Goal: Navigation & Orientation: Find specific page/section

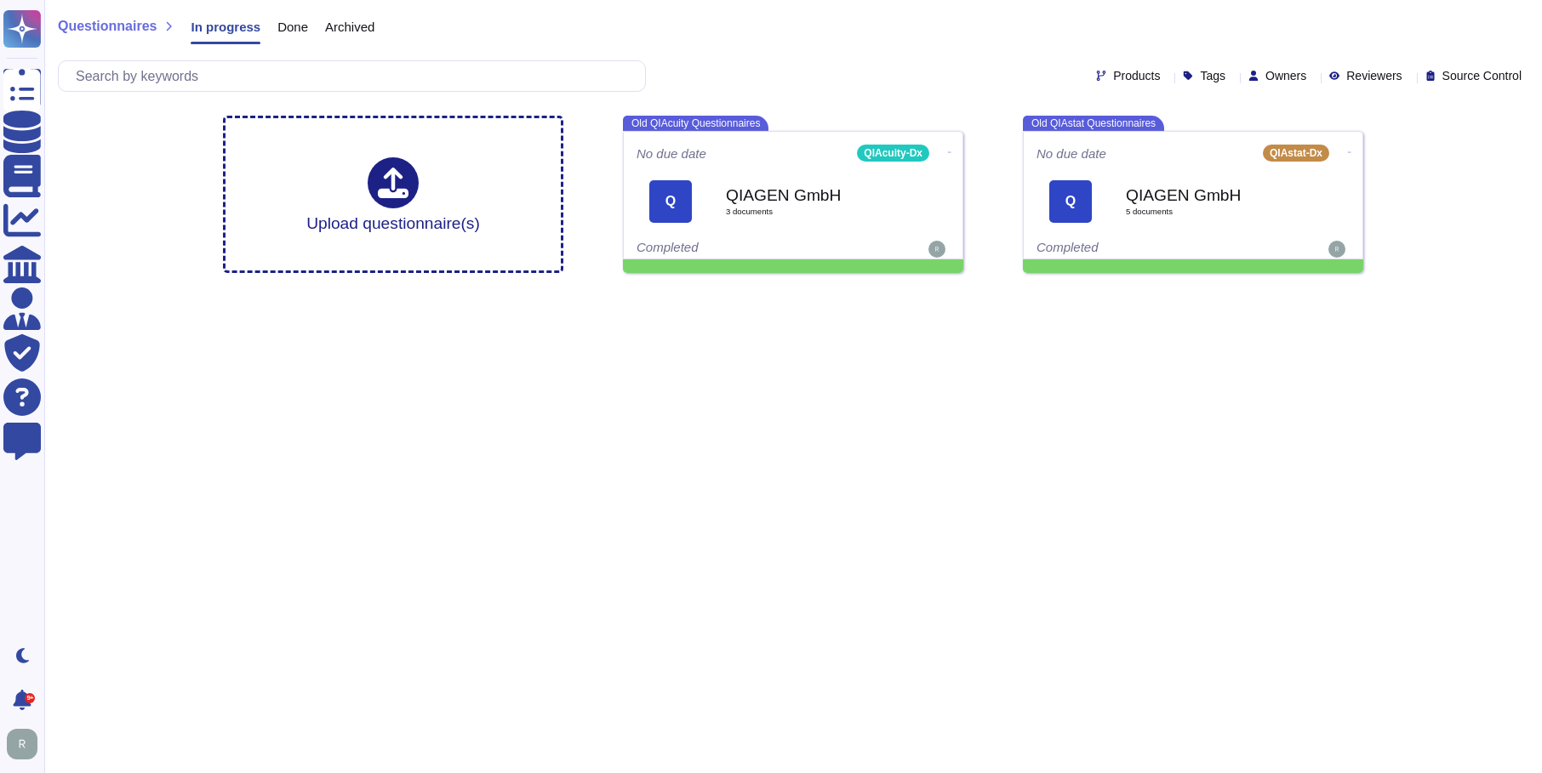
click at [1273, 76] on span "Owners" at bounding box center [1285, 76] width 41 height 12
click at [1313, 71] on div at bounding box center [1313, 76] width 0 height 13
click at [1313, 77] on icon at bounding box center [1313, 77] width 0 height 0
click at [1346, 74] on span "Reviewers" at bounding box center [1373, 76] width 55 height 12
click at [1275, 73] on span "Owners" at bounding box center [1285, 76] width 41 height 12
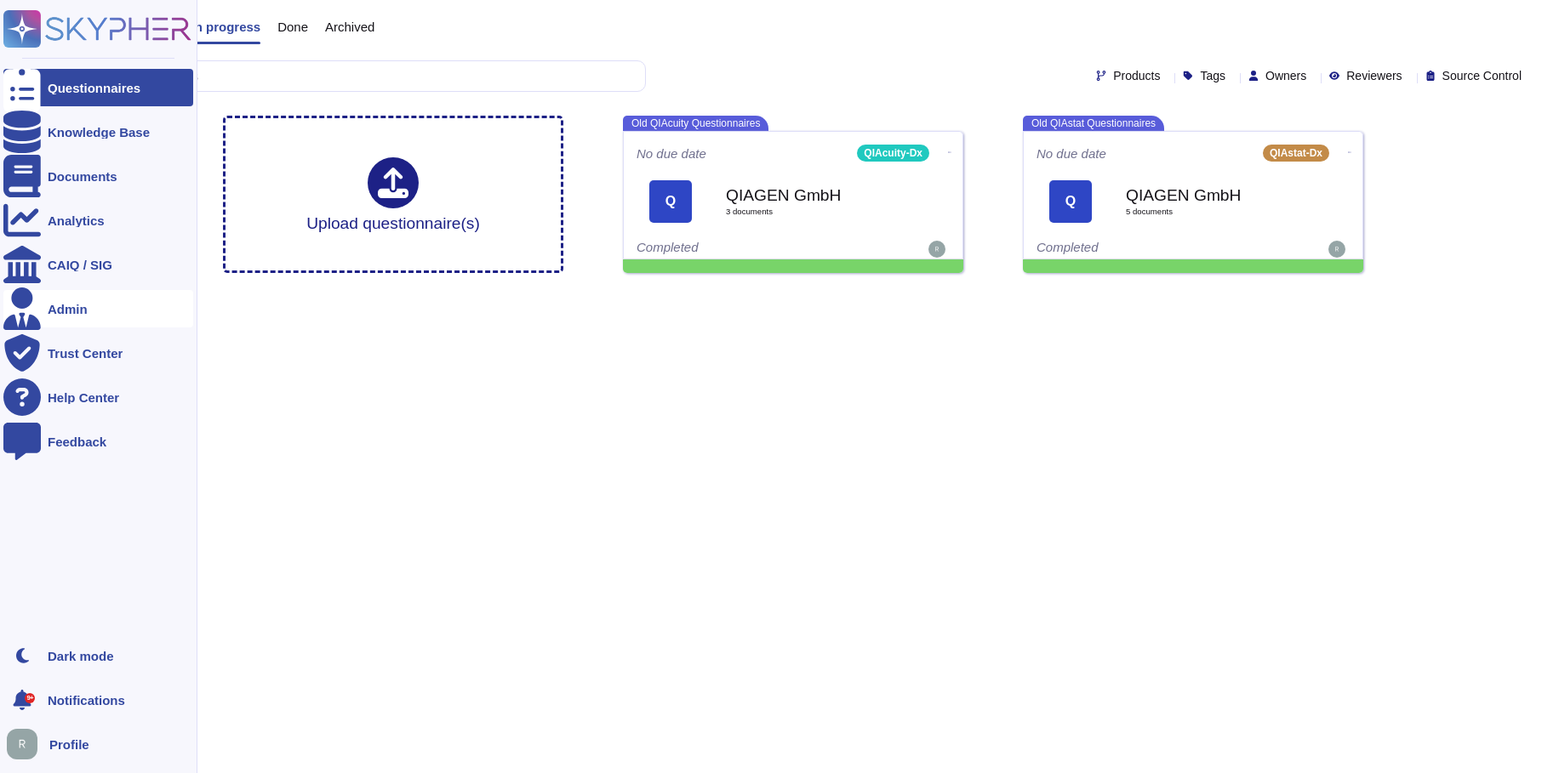
click at [59, 305] on div "Admin" at bounding box center [68, 309] width 40 height 13
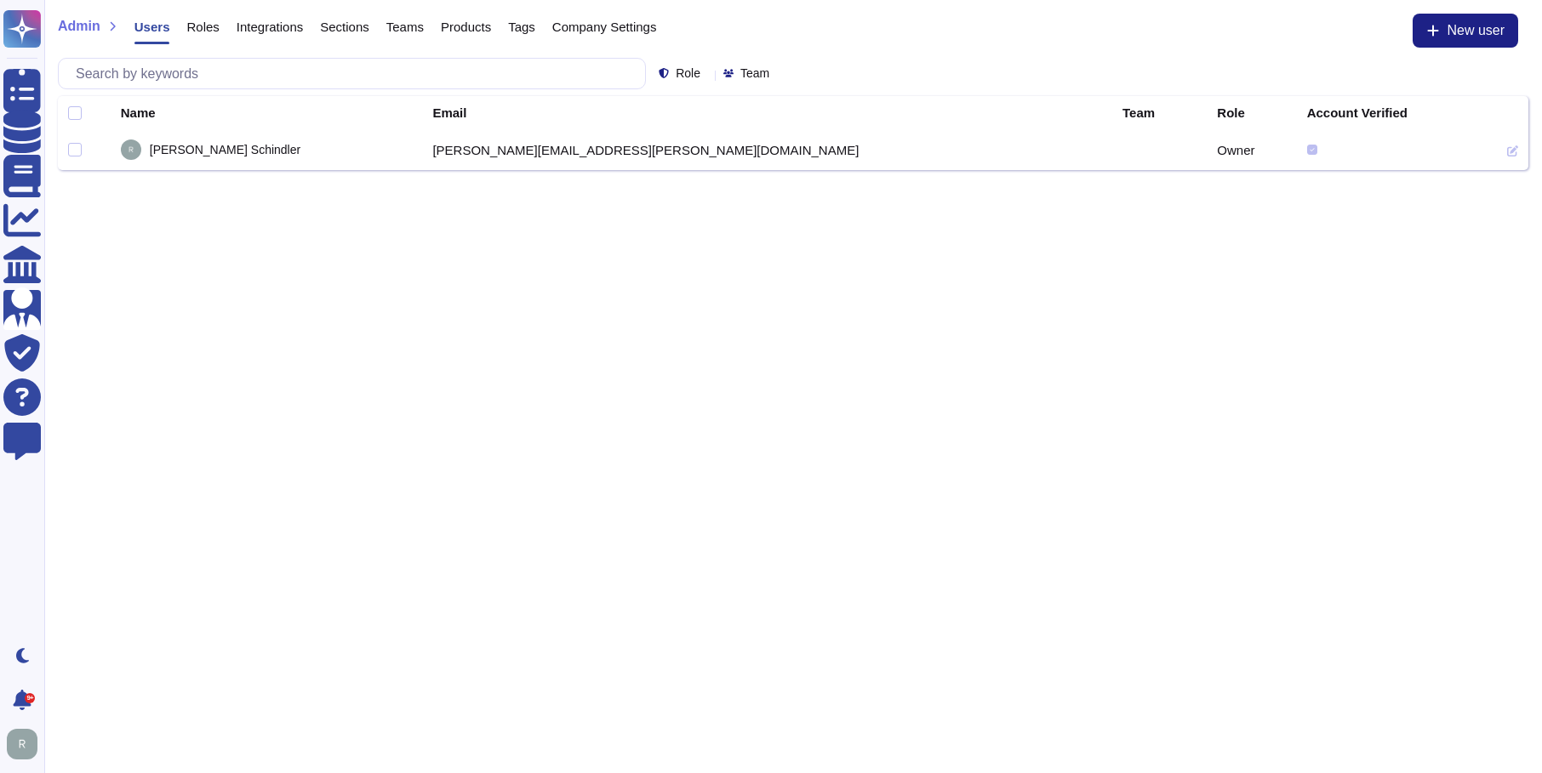
click at [776, 75] on icon at bounding box center [776, 75] width 0 height 0
click at [776, 69] on div at bounding box center [776, 73] width 0 height 13
click at [776, 75] on icon at bounding box center [776, 75] width 0 height 0
click at [707, 75] on icon at bounding box center [707, 75] width 0 height 0
click at [529, 170] on html "Questionnaires Knowledge Base Documents Analytics CAIQ / SIG Admin Trust Center…" at bounding box center [771, 85] width 1542 height 170
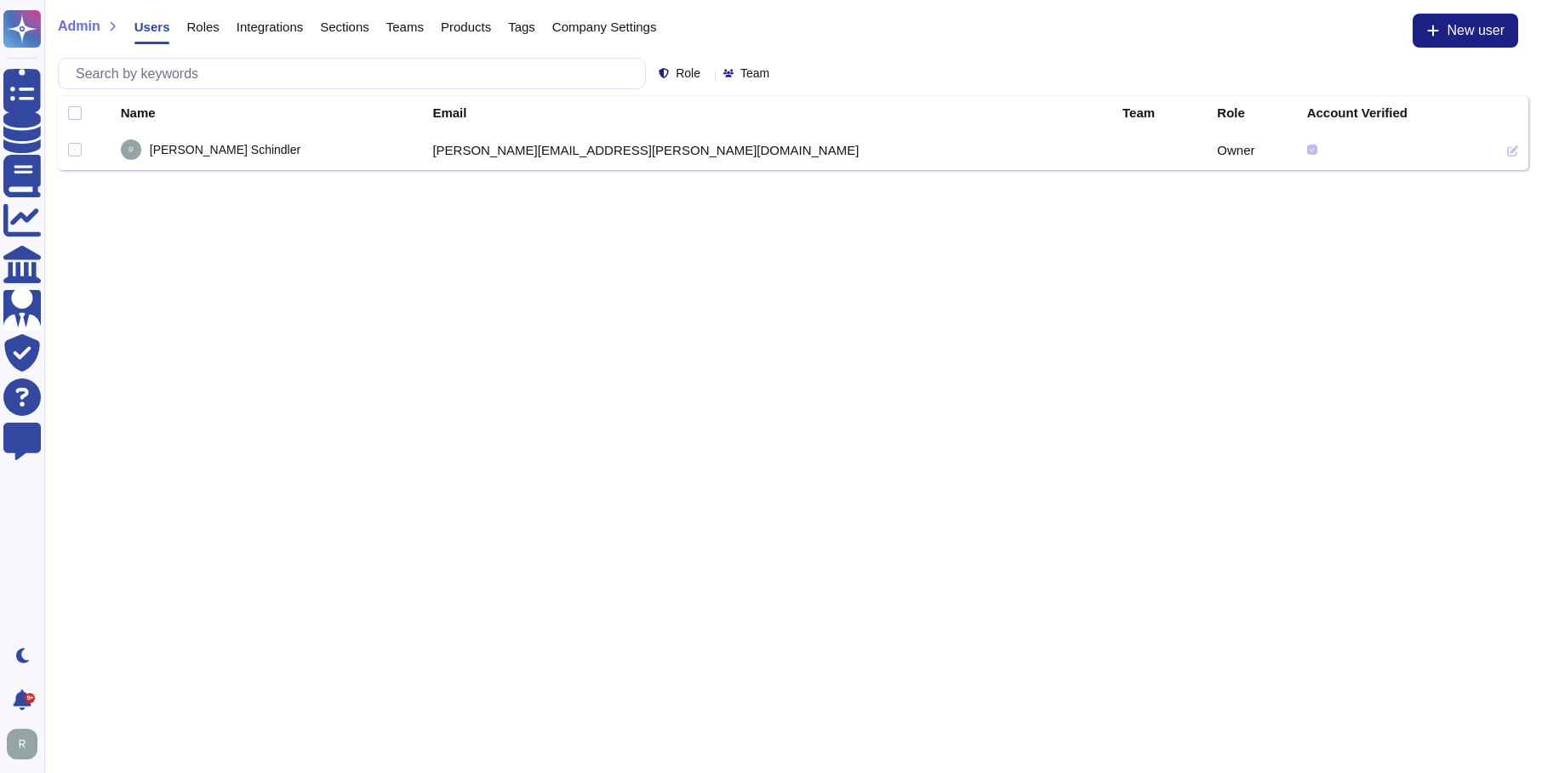
click at [189, 24] on span "Roles" at bounding box center [202, 26] width 32 height 13
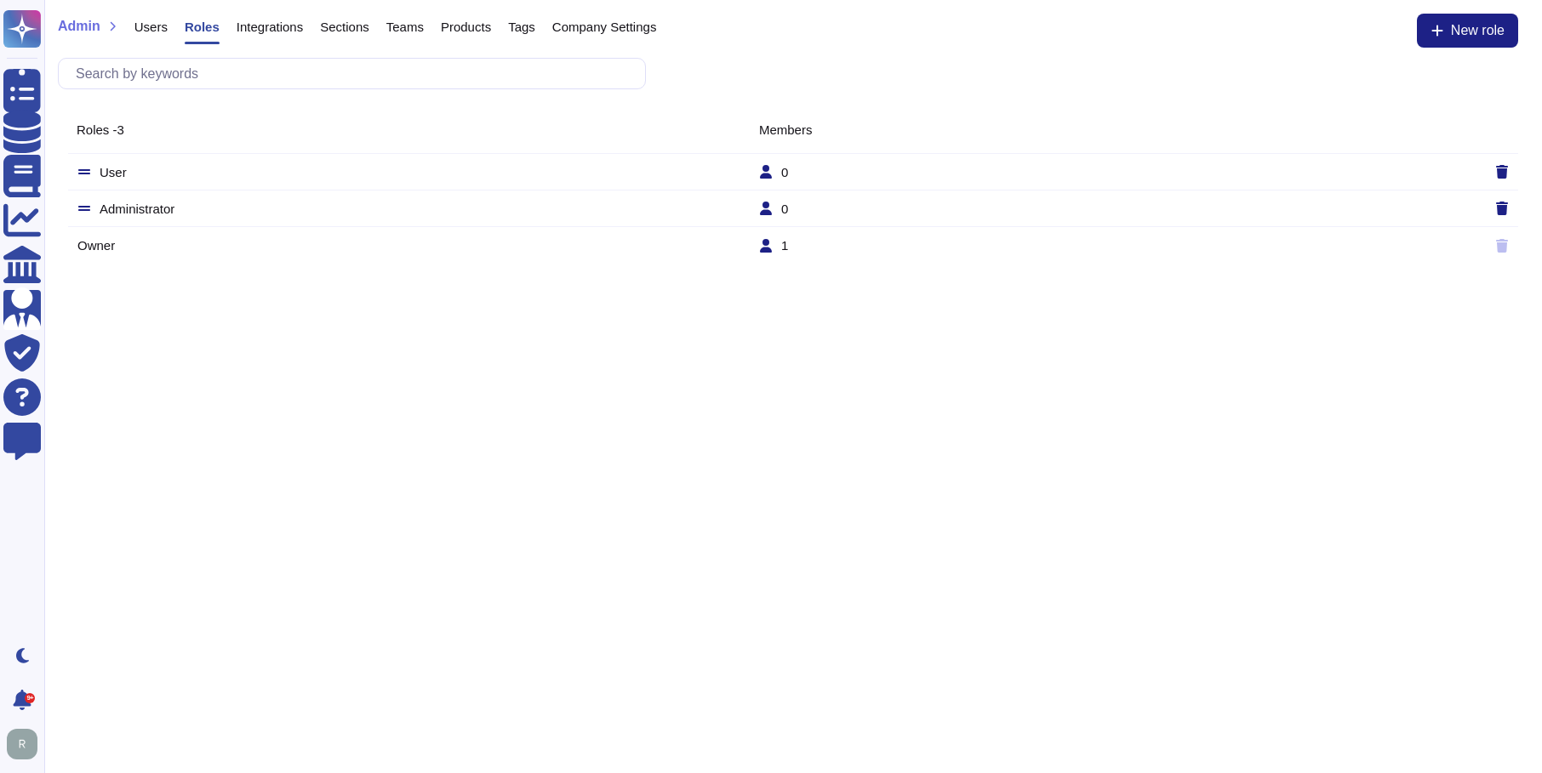
click at [459, 28] on span "Products" at bounding box center [466, 26] width 50 height 13
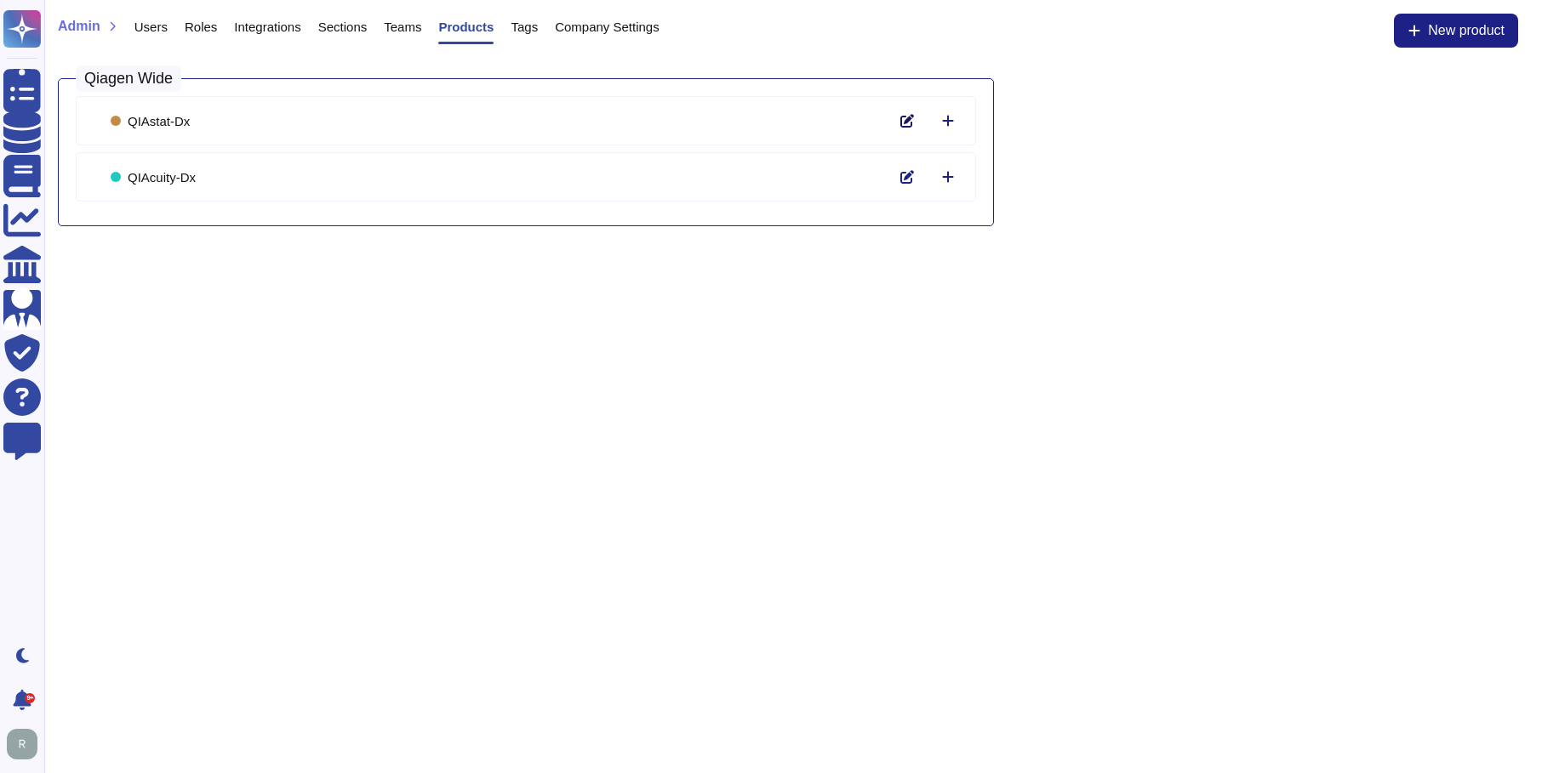
click at [905, 121] on icon at bounding box center [907, 121] width 14 height 14
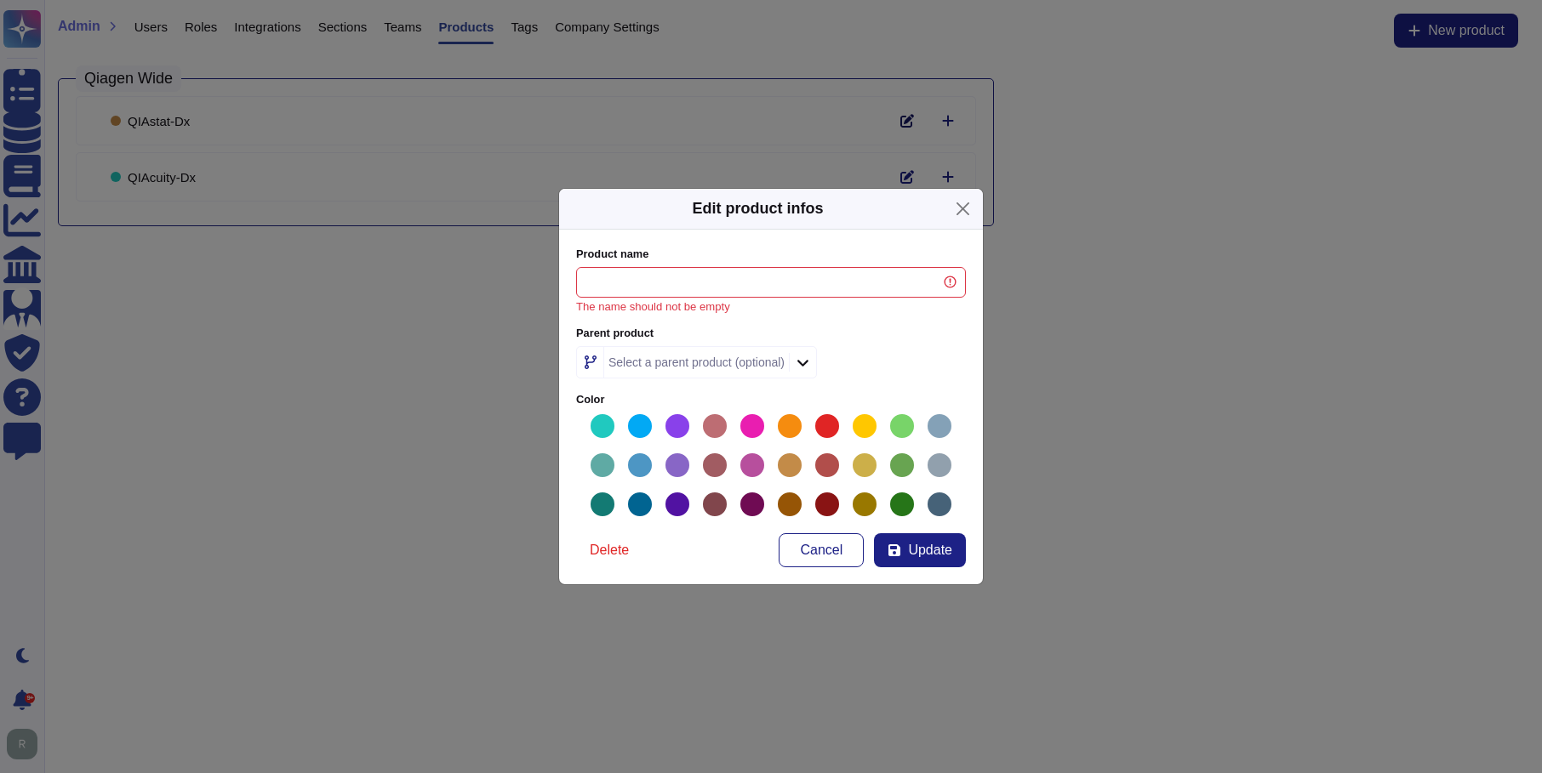
type input "QIAstat-Dx"
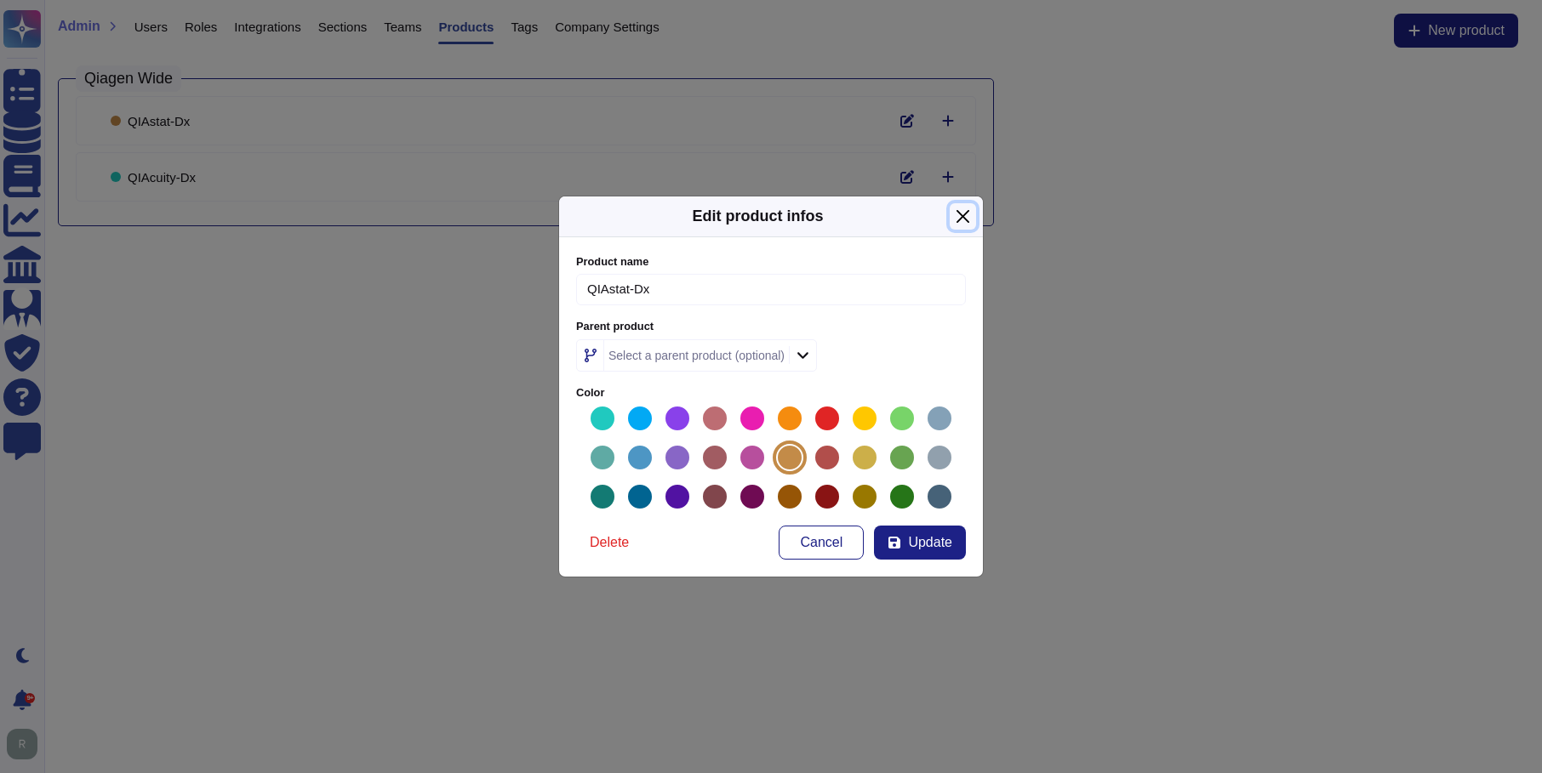
click at [959, 218] on button "Close" at bounding box center [963, 216] width 26 height 26
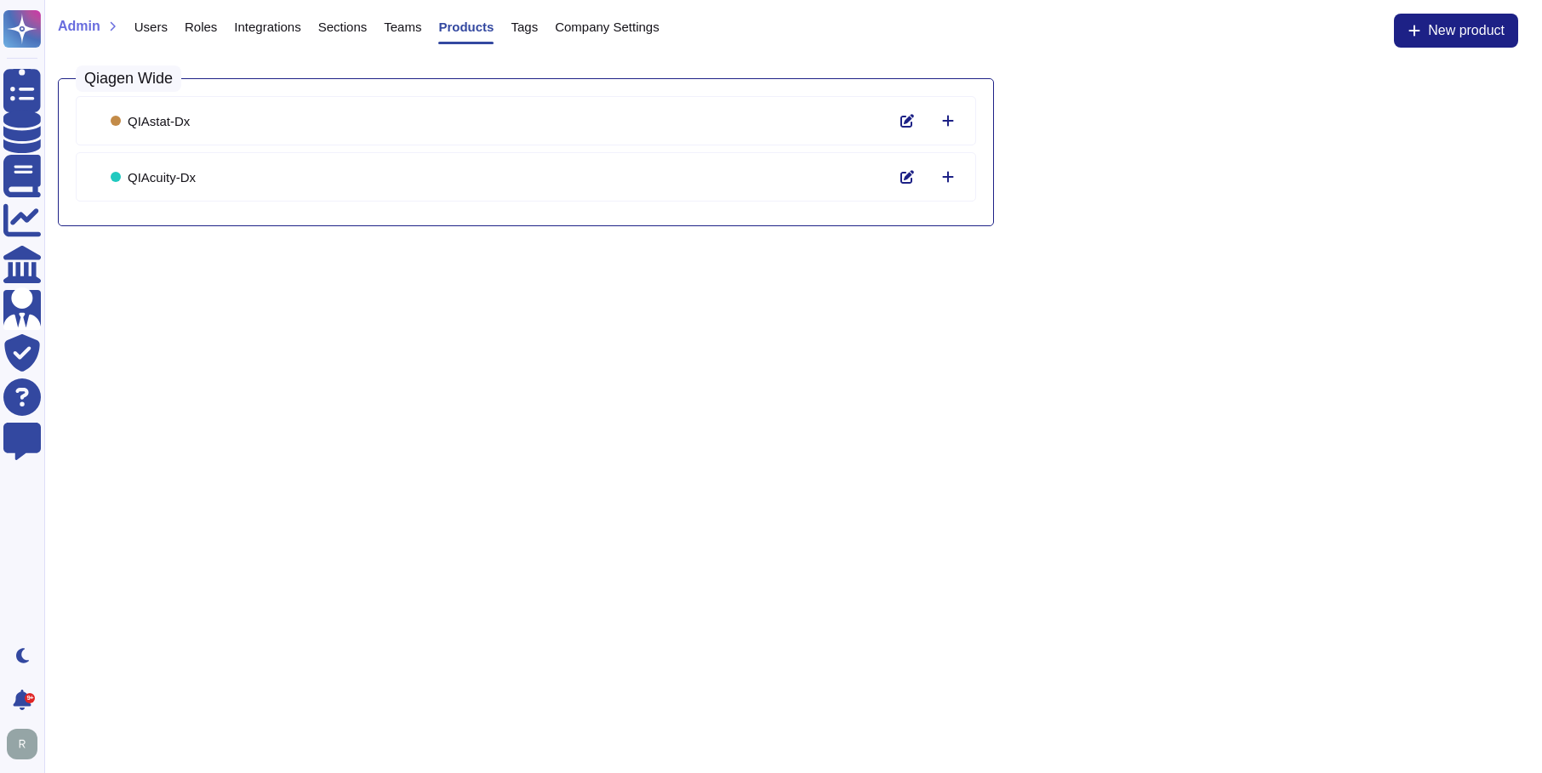
click at [258, 20] on span "Integrations" at bounding box center [267, 26] width 66 height 13
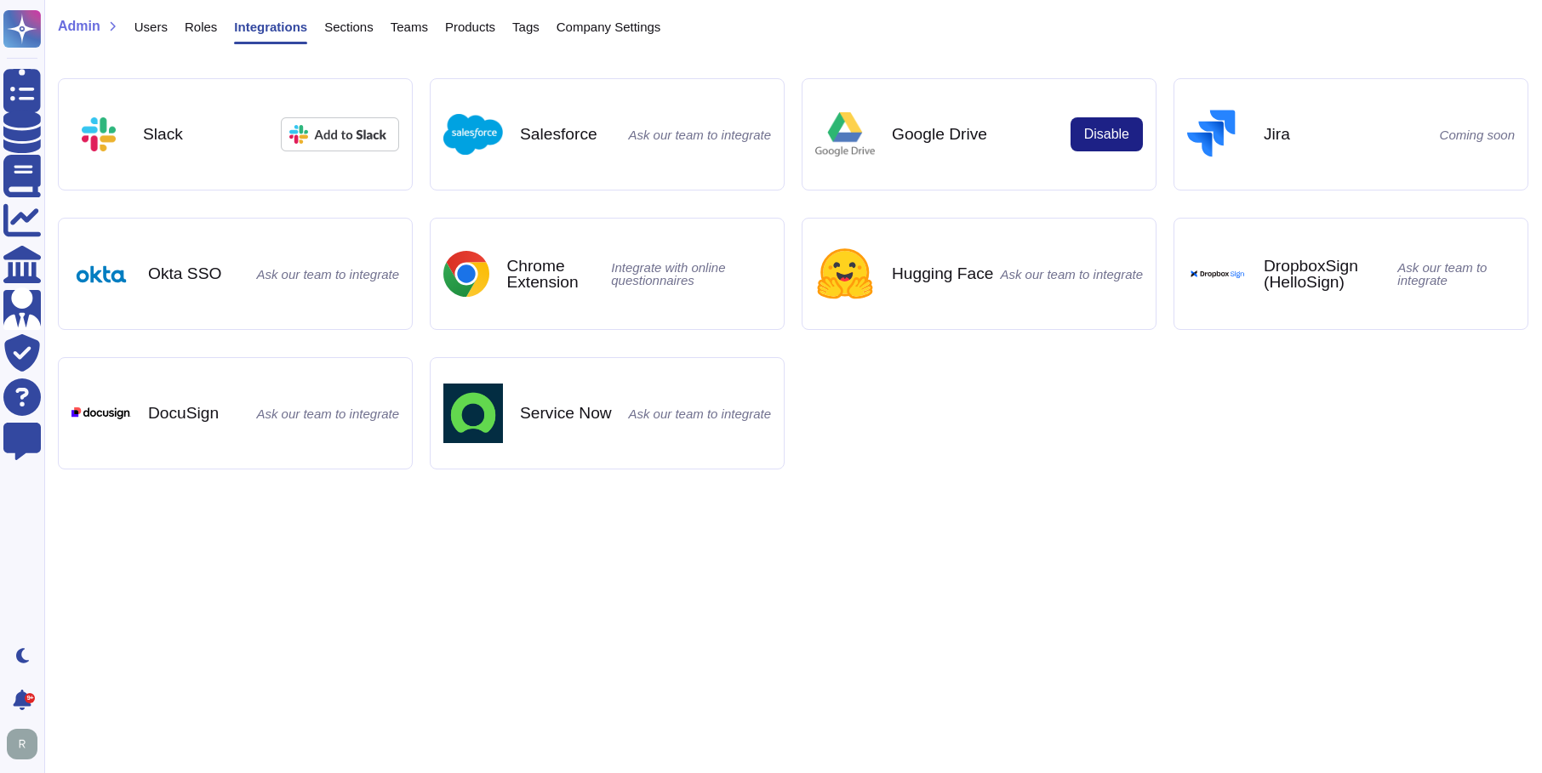
click at [154, 28] on span "Users" at bounding box center [150, 26] width 33 height 13
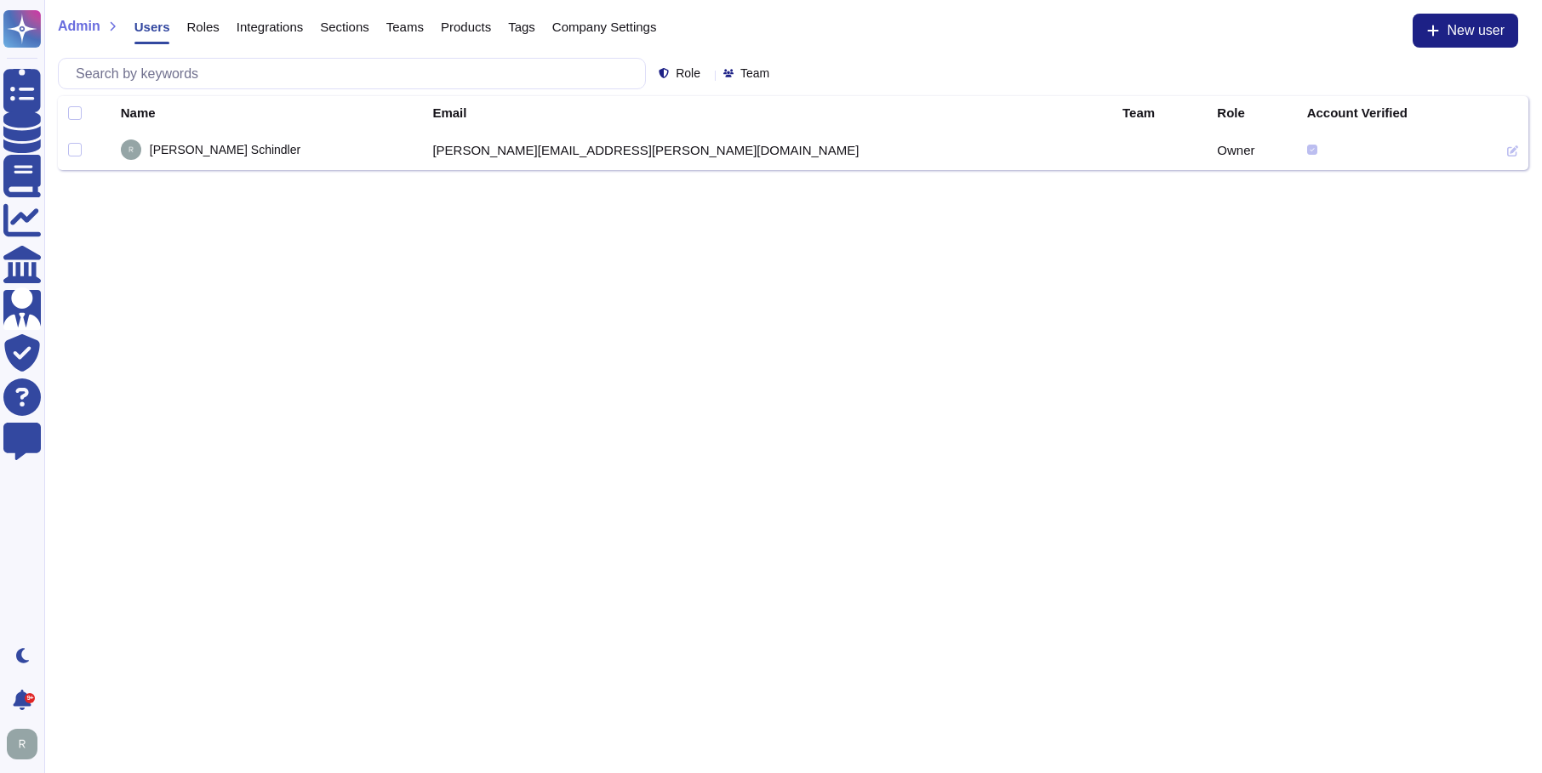
click at [201, 25] on span "Roles" at bounding box center [202, 26] width 32 height 13
